Goal: Find specific page/section

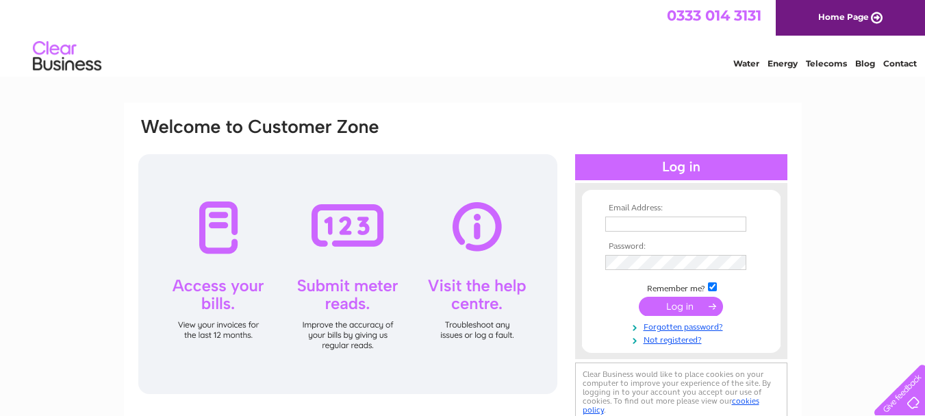
type input "john@252spares.co.uk"
click at [679, 307] on input "submit" at bounding box center [681, 305] width 84 height 19
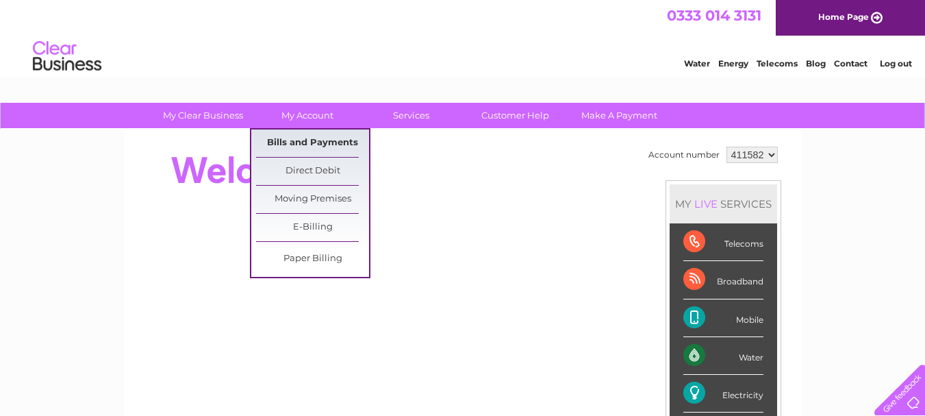
click at [308, 142] on link "Bills and Payments" at bounding box center [312, 142] width 113 height 27
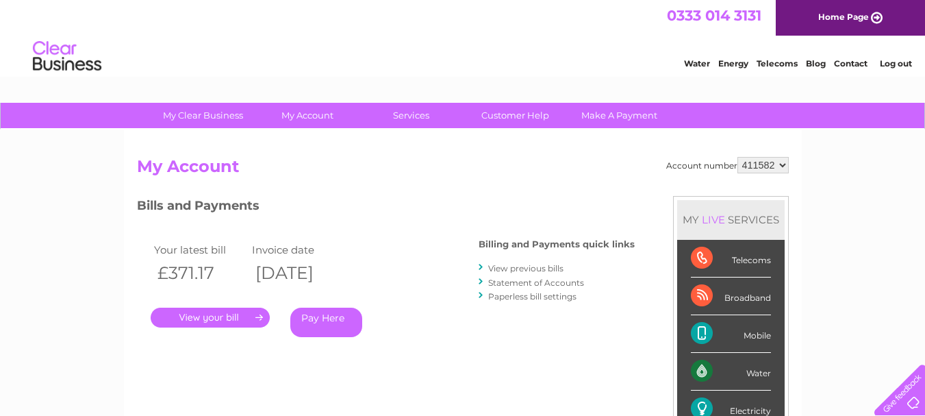
click at [218, 315] on link "." at bounding box center [210, 317] width 119 height 20
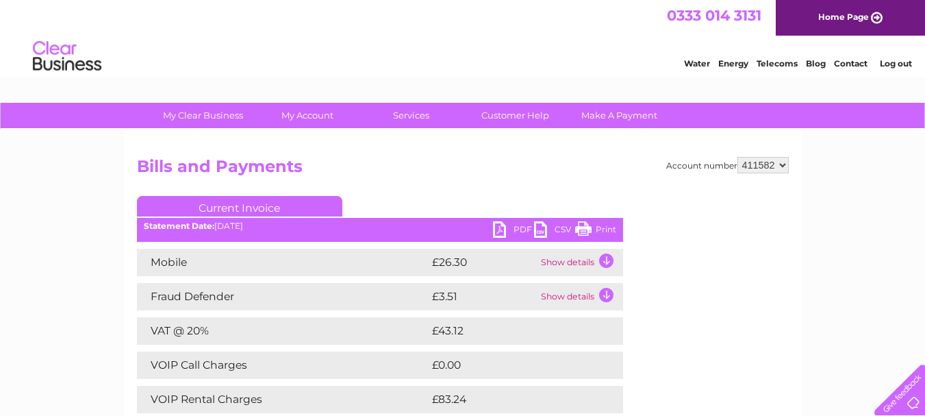
click at [589, 223] on link "Print" at bounding box center [595, 231] width 41 height 20
